Goal: Task Accomplishment & Management: Manage account settings

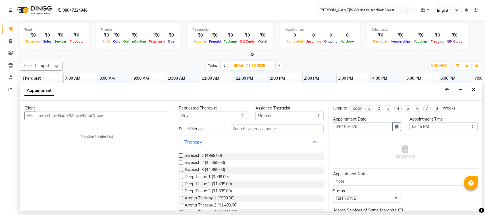
select select "91902"
select select "945"
select select "tentative"
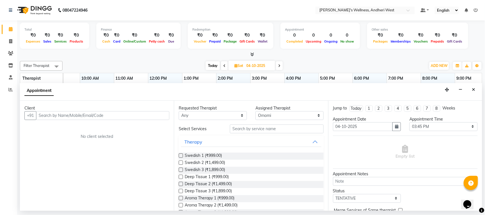
scroll to position [0, 86]
click at [290, 112] on select "Select [PERSON_NAME] Omomi [PERSON_NAME]" at bounding box center [289, 115] width 68 height 9
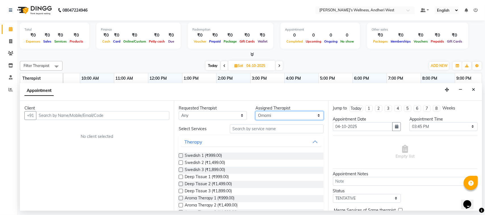
click at [290, 112] on select "Select [PERSON_NAME] Omomi [PERSON_NAME]" at bounding box center [289, 115] width 68 height 9
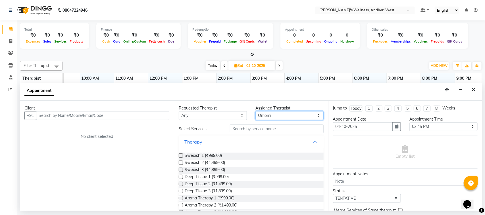
click at [290, 112] on select "Select [PERSON_NAME] Omomi [PERSON_NAME]" at bounding box center [289, 115] width 68 height 9
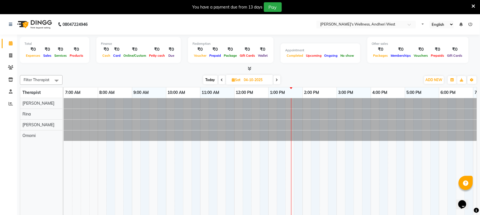
select select "en"
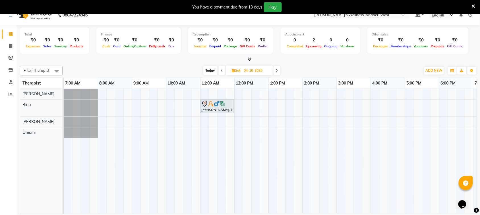
scroll to position [14, 0]
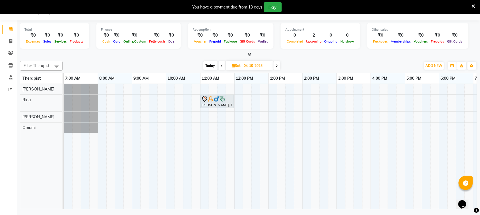
click at [211, 63] on span "Today" at bounding box center [210, 65] width 14 height 9
type input "01-10-2025"
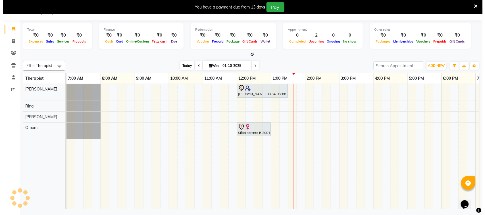
scroll to position [0, 98]
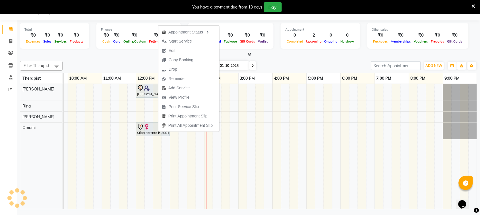
click at [158, 132] on ul "Appointment Status Start Service Edit Copy Booking Drop Reminder Add Service Vi…" at bounding box center [188, 78] width 61 height 107
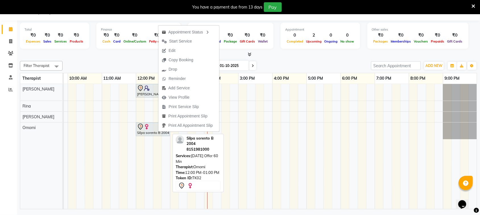
click at [161, 136] on link "Silpa sorento B 2004, TK02, 12:00 PM-01:00 PM, [DATE] Offer 60 Min" at bounding box center [153, 130] width 34 height 14
select select "7"
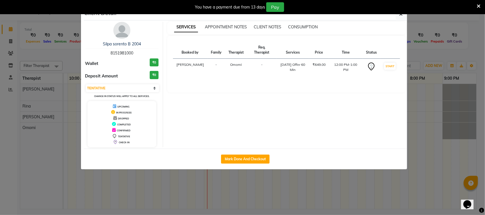
click at [177, 90] on div "Booked by Family Therapist Req. Therapist Services Price Time Status [PERSON_NA…" at bounding box center [286, 64] width 238 height 57
click at [176, 73] on div "Booked by Family Therapist Req. Therapist Services Price Time Status [PERSON_NA…" at bounding box center [286, 60] width 227 height 39
click at [479, 6] on icon at bounding box center [479, 6] width 4 height 5
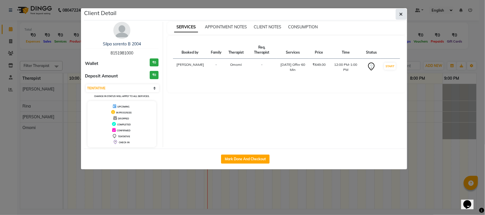
click at [402, 13] on icon "button" at bounding box center [401, 14] width 3 height 5
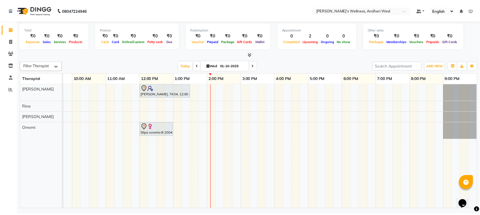
scroll to position [0, 93]
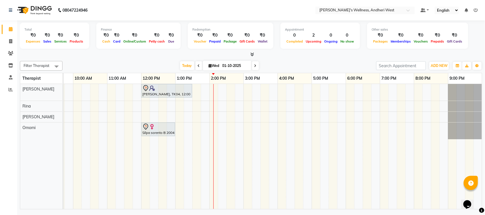
click at [262, 126] on div "[PERSON_NAME], TK04, 12:00 PM-01:30 PM, [DATE] Offer 90 Min Silpa sorento B 200…" at bounding box center [226, 146] width 511 height 125
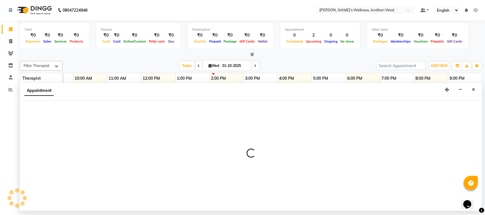
select select "91902"
select select "930"
select select "tentative"
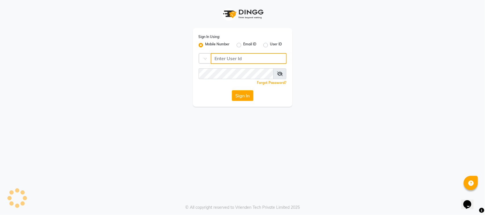
type input "8408879689"
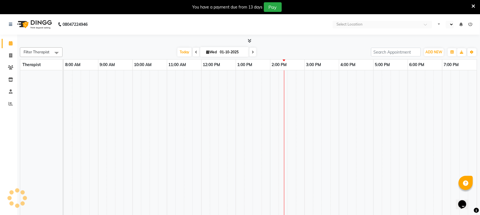
drag, startPoint x: 262, startPoint y: 126, endPoint x: 249, endPoint y: 106, distance: 24.1
click at [248, 109] on td at bounding box center [248, 146] width 9 height 153
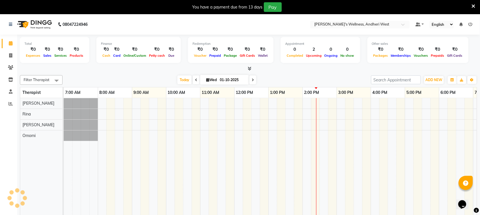
select select "en"
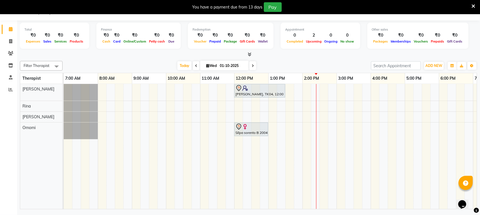
scroll to position [0, 98]
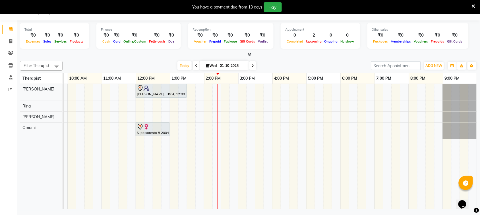
click at [473, 4] on icon at bounding box center [473, 6] width 4 height 5
click at [473, 3] on nav "08047224946 Select Location × [PERSON_NAME]'s Wellness, Andheri West Default Pa…" at bounding box center [240, 10] width 480 height 20
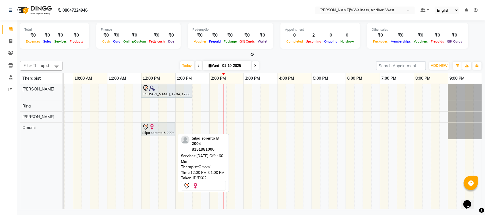
click at [161, 130] on div at bounding box center [158, 127] width 32 height 7
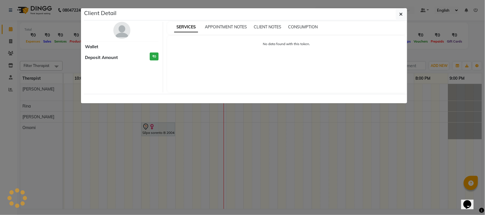
select select "7"
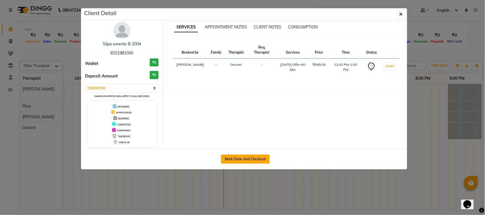
click at [257, 158] on button "Mark Done And Checkout" at bounding box center [245, 159] width 49 height 9
select select "service"
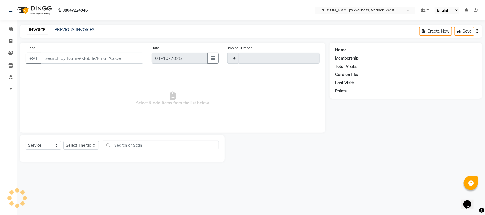
type input "0802"
select select "7384"
type input "8151981000"
select select "91902"
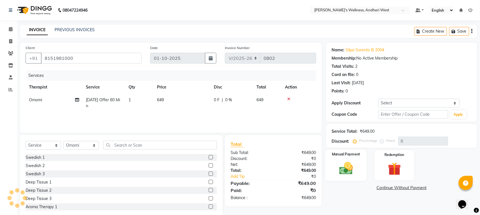
click at [344, 169] on img at bounding box center [346, 169] width 22 height 16
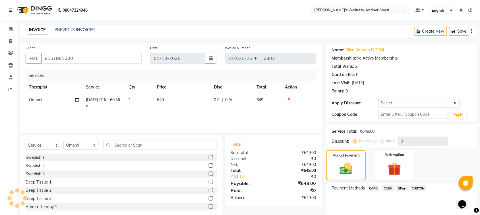
click at [403, 188] on span "GPay" at bounding box center [402, 188] width 12 height 7
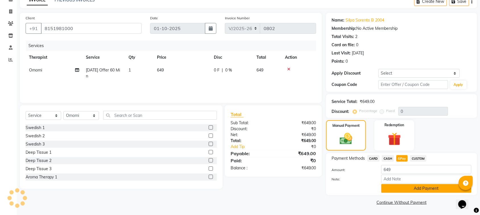
click at [404, 191] on button "Add Payment" at bounding box center [426, 188] width 90 height 9
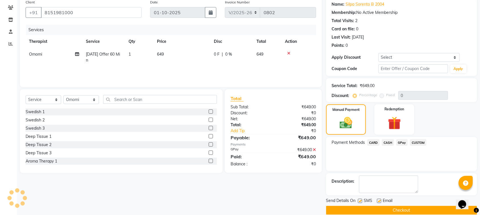
scroll to position [54, 0]
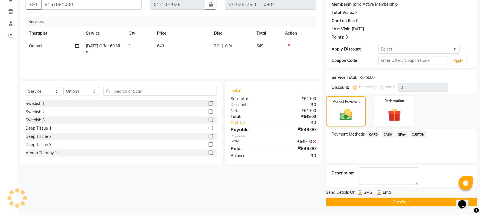
click at [415, 203] on button "Checkout" at bounding box center [401, 202] width 151 height 9
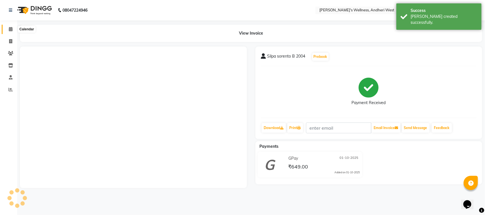
click at [11, 29] on icon at bounding box center [11, 29] width 4 height 4
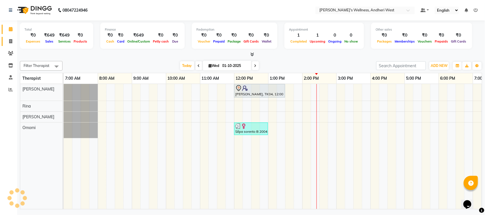
click at [14, 37] on link "Invoice" at bounding box center [9, 41] width 14 height 9
select select "service"
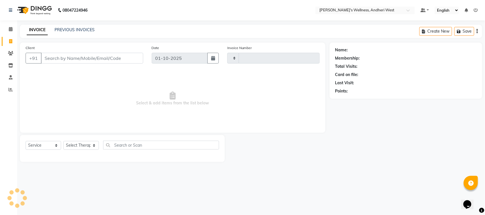
type input "0803"
select select "7384"
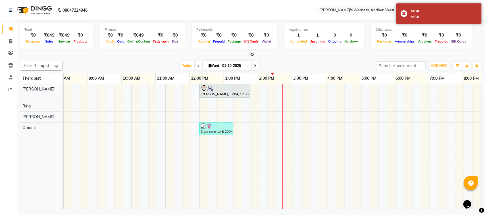
scroll to position [0, 35]
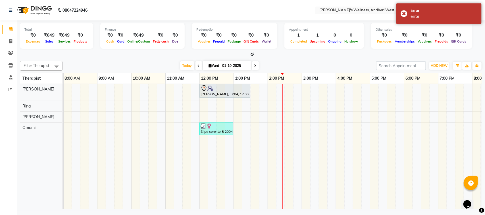
click at [339, 202] on td at bounding box center [340, 146] width 9 height 125
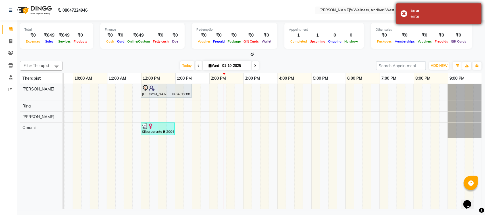
click at [456, 16] on div "error" at bounding box center [444, 17] width 67 height 6
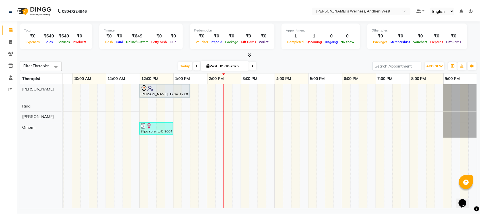
scroll to position [0, 98]
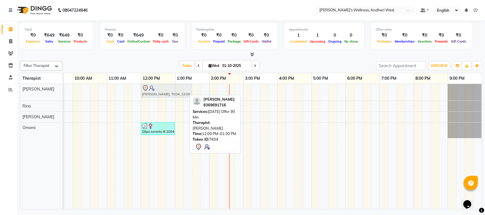
click at [171, 91] on div at bounding box center [166, 88] width 49 height 7
select select "7"
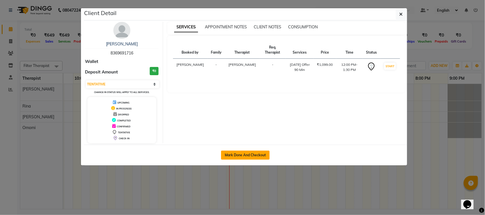
click at [242, 160] on button "Mark Done And Checkout" at bounding box center [245, 155] width 49 height 9
select select "service"
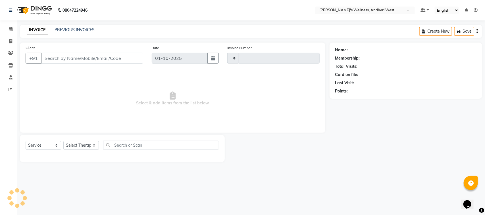
type input "0803"
select select "7384"
type input "8369691716"
select select "66471"
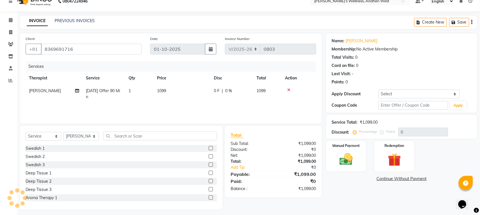
scroll to position [12, 0]
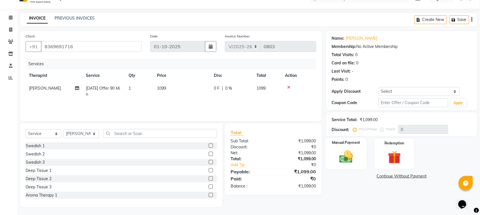
click at [349, 158] on img at bounding box center [346, 157] width 22 height 16
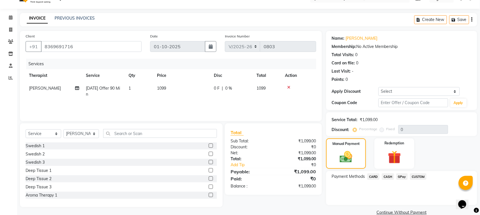
click at [402, 175] on span "GPay" at bounding box center [402, 177] width 12 height 7
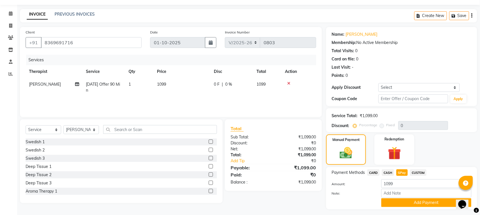
scroll to position [30, 0]
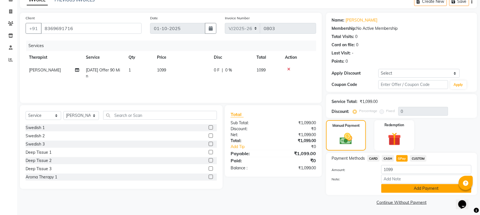
click at [403, 189] on button "Add Payment" at bounding box center [426, 188] width 90 height 9
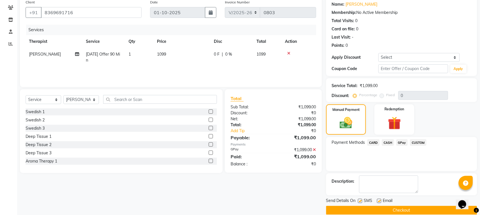
scroll to position [54, 0]
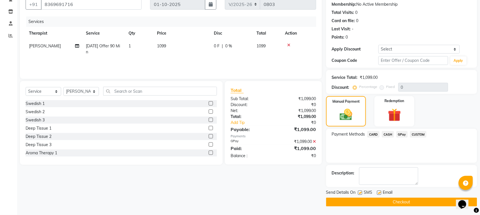
click at [408, 202] on button "Checkout" at bounding box center [401, 202] width 151 height 9
